Goal: Task Accomplishment & Management: Manage account settings

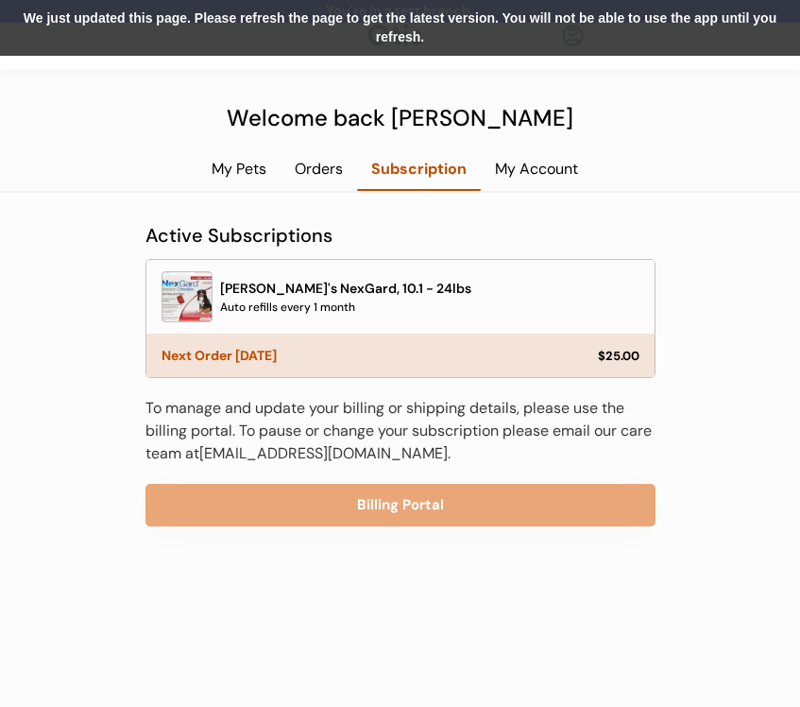
click at [725, 30] on div "We just updated this page. Please refresh the page to get the latest version. Y…" at bounding box center [400, 28] width 800 height 56
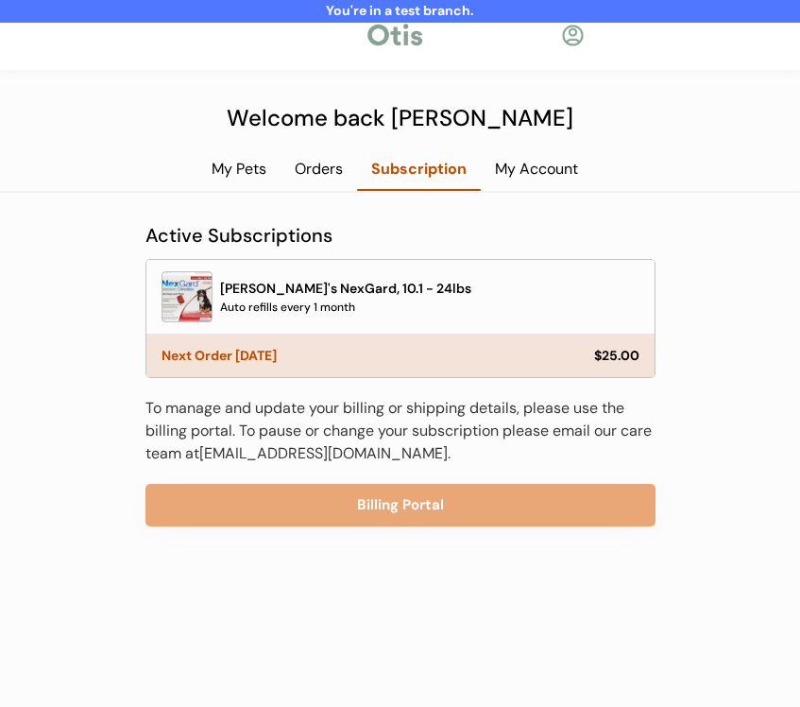
click at [413, 414] on div "To manage and update your billing or shipping details, please use the billing p…" at bounding box center [401, 431] width 510 height 68
click at [279, 451] on link "[EMAIL_ADDRESS][DOMAIN_NAME]" at bounding box center [323, 453] width 248 height 20
click at [554, 165] on div "My Account" at bounding box center [536, 169] width 111 height 21
